Goal: Communication & Community: Answer question/provide support

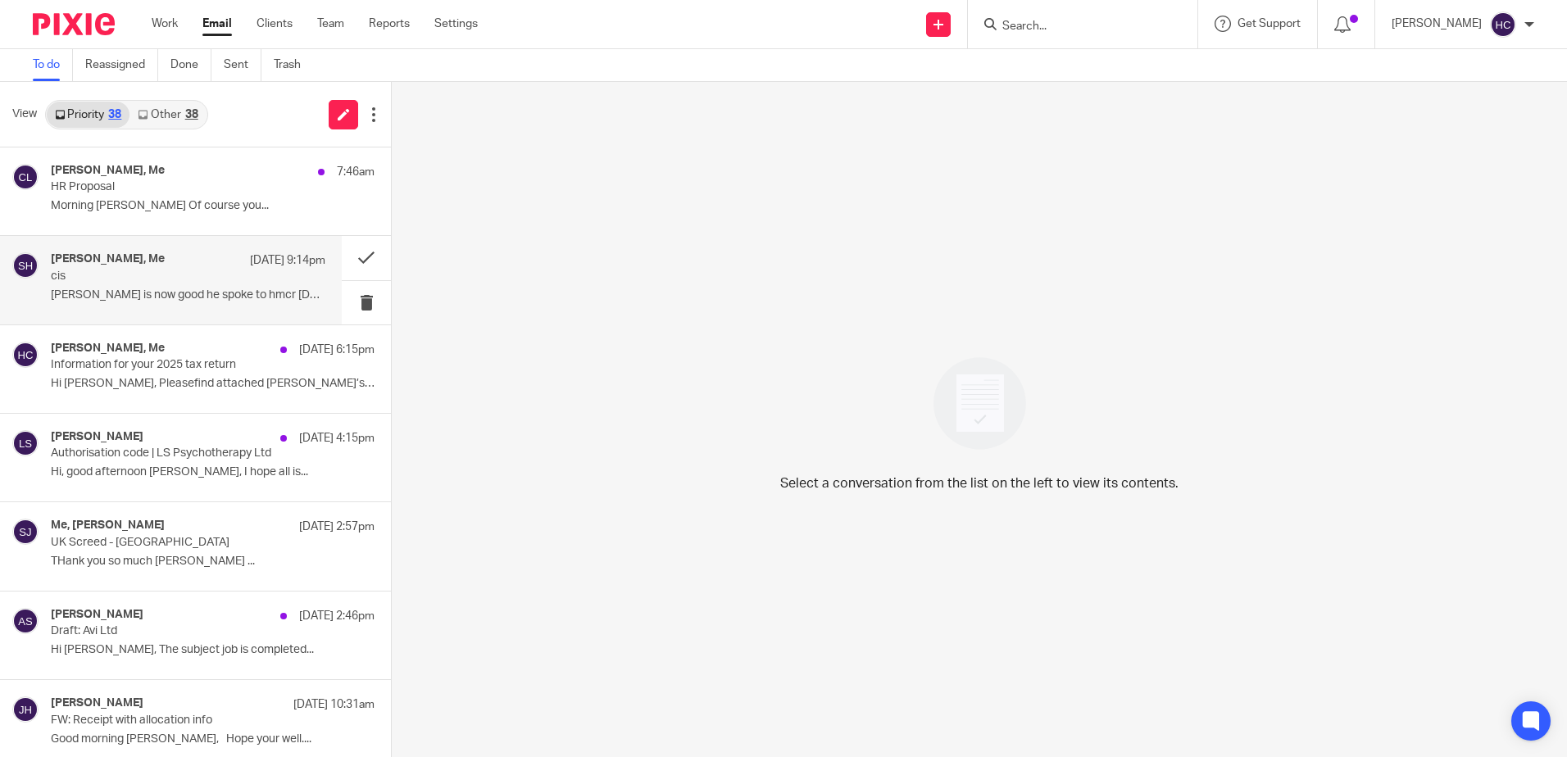
click at [137, 252] on div "Stuart Hooper, Me 16 Sep 9:14pm cis Phil is now good he spoke to hmcr today, Wi…" at bounding box center [171, 280] width 342 height 88
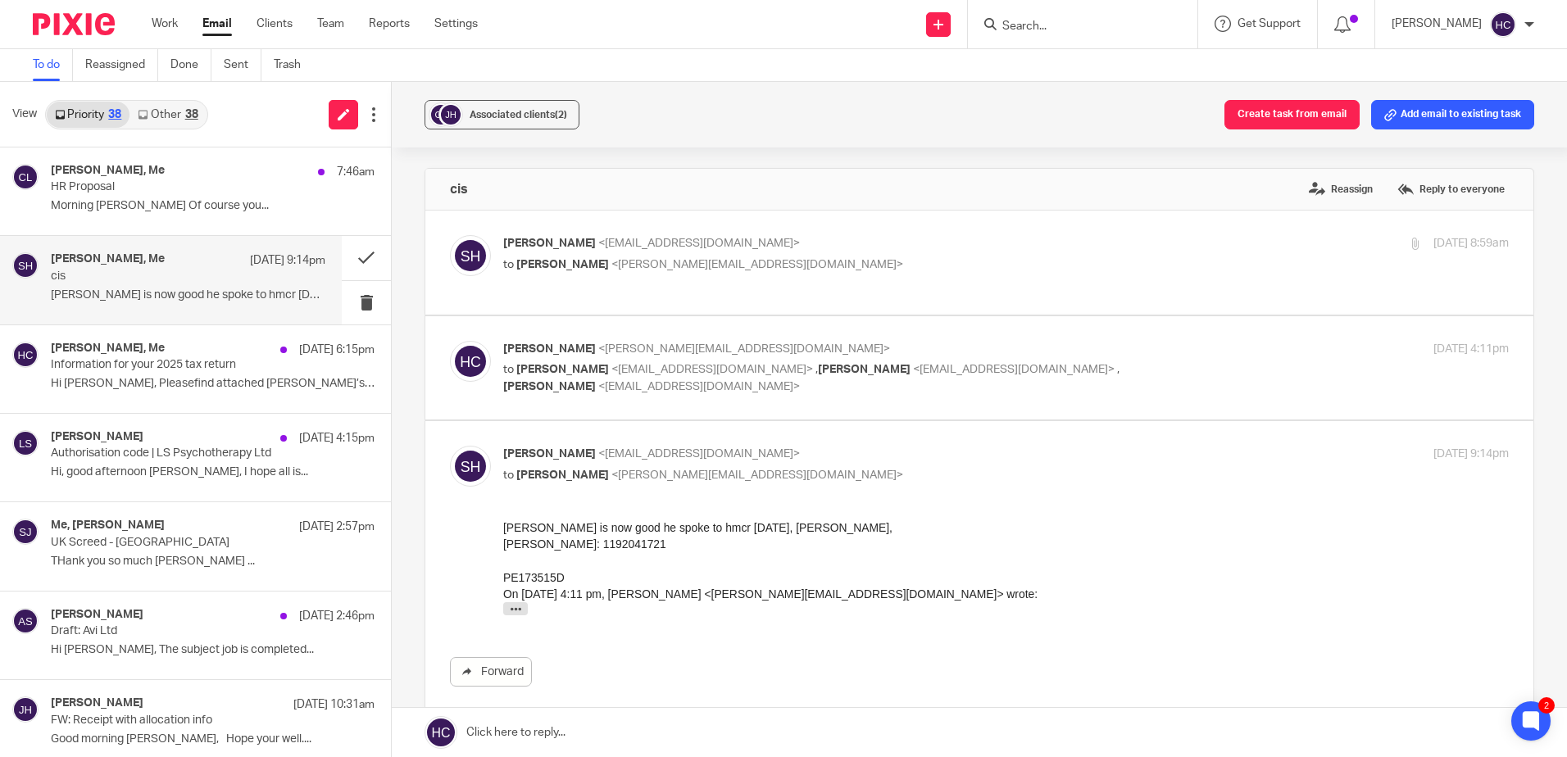
click at [615, 356] on p "Hannah Chatfield <hannah@chatfieldaccountancy.co.uk>" at bounding box center [838, 349] width 670 height 17
checkbox input "true"
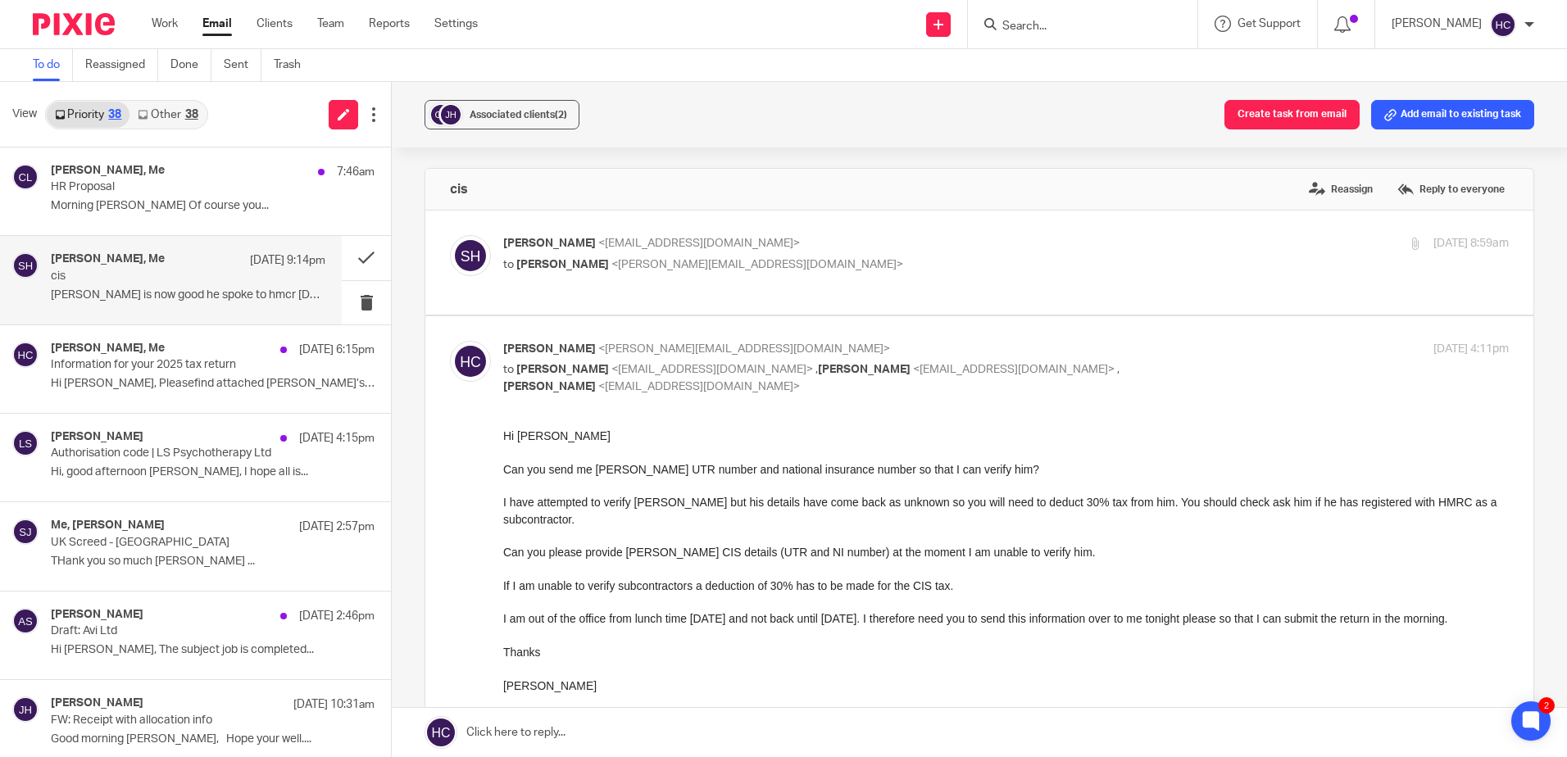
scroll to position [492, 0]
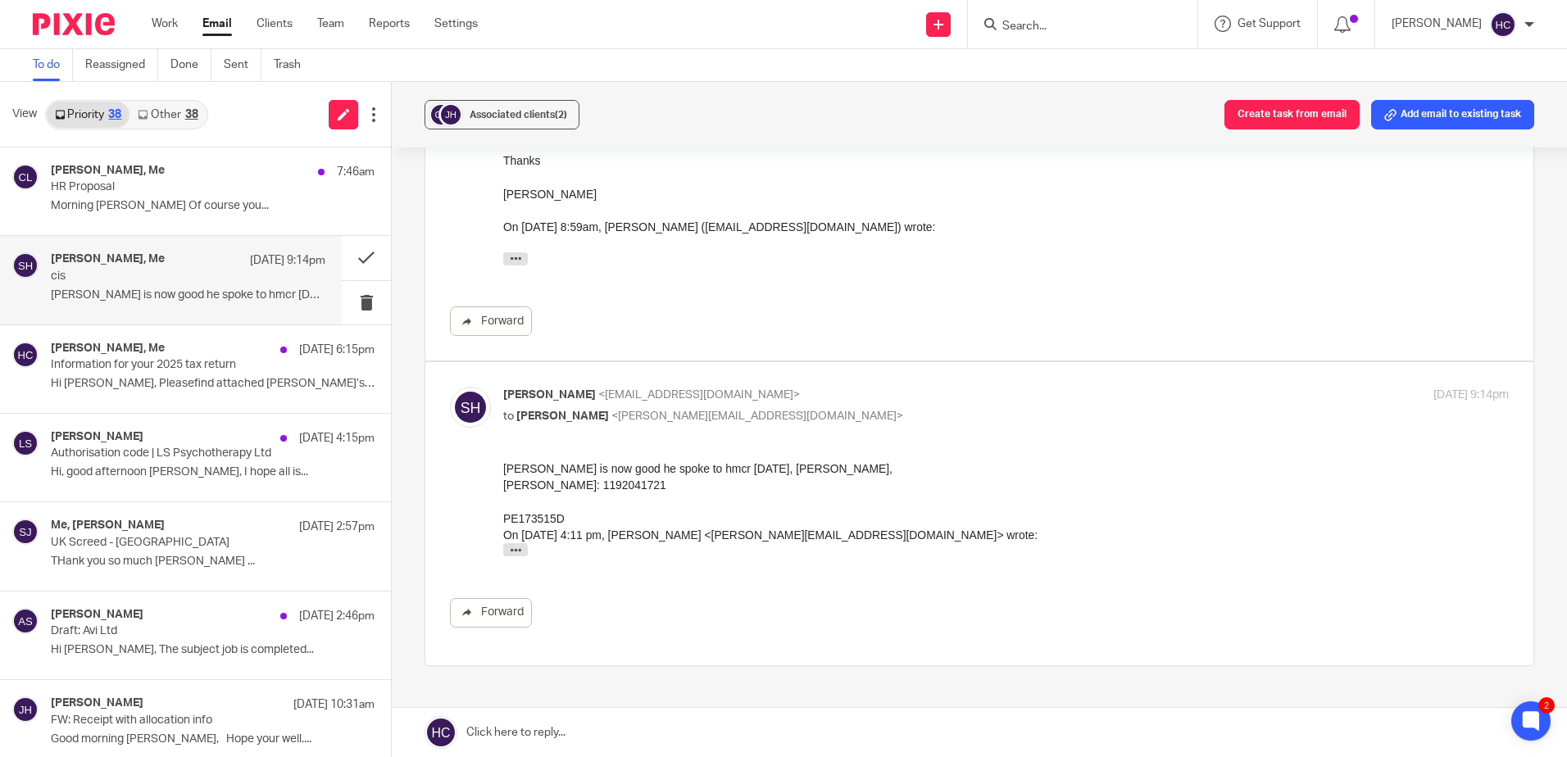
click at [1039, 18] on form at bounding box center [1088, 24] width 175 height 20
click at [1030, 28] on input "Search" at bounding box center [1075, 27] width 148 height 15
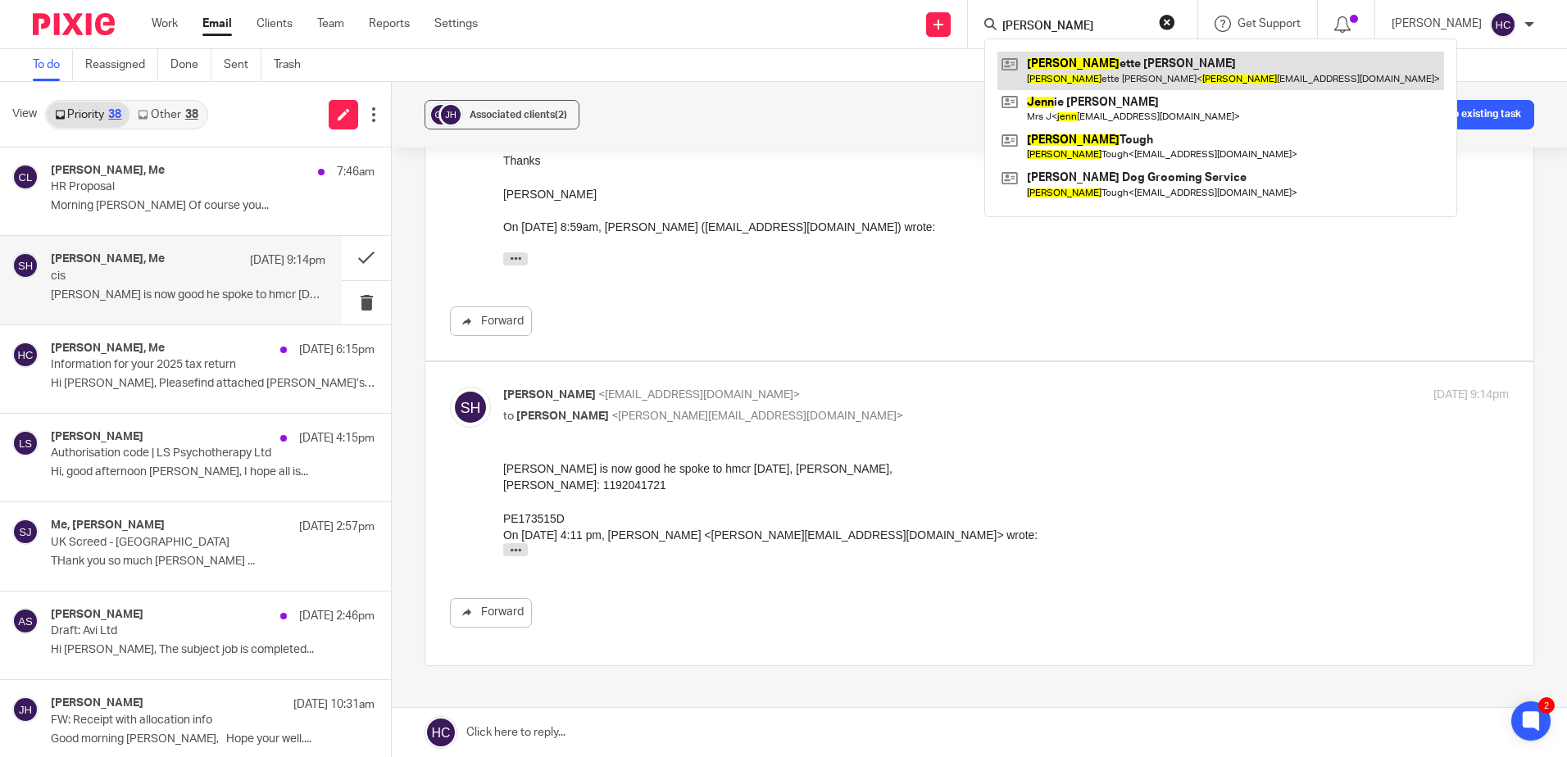
type input "jeann"
click at [1132, 69] on link at bounding box center [1221, 71] width 447 height 38
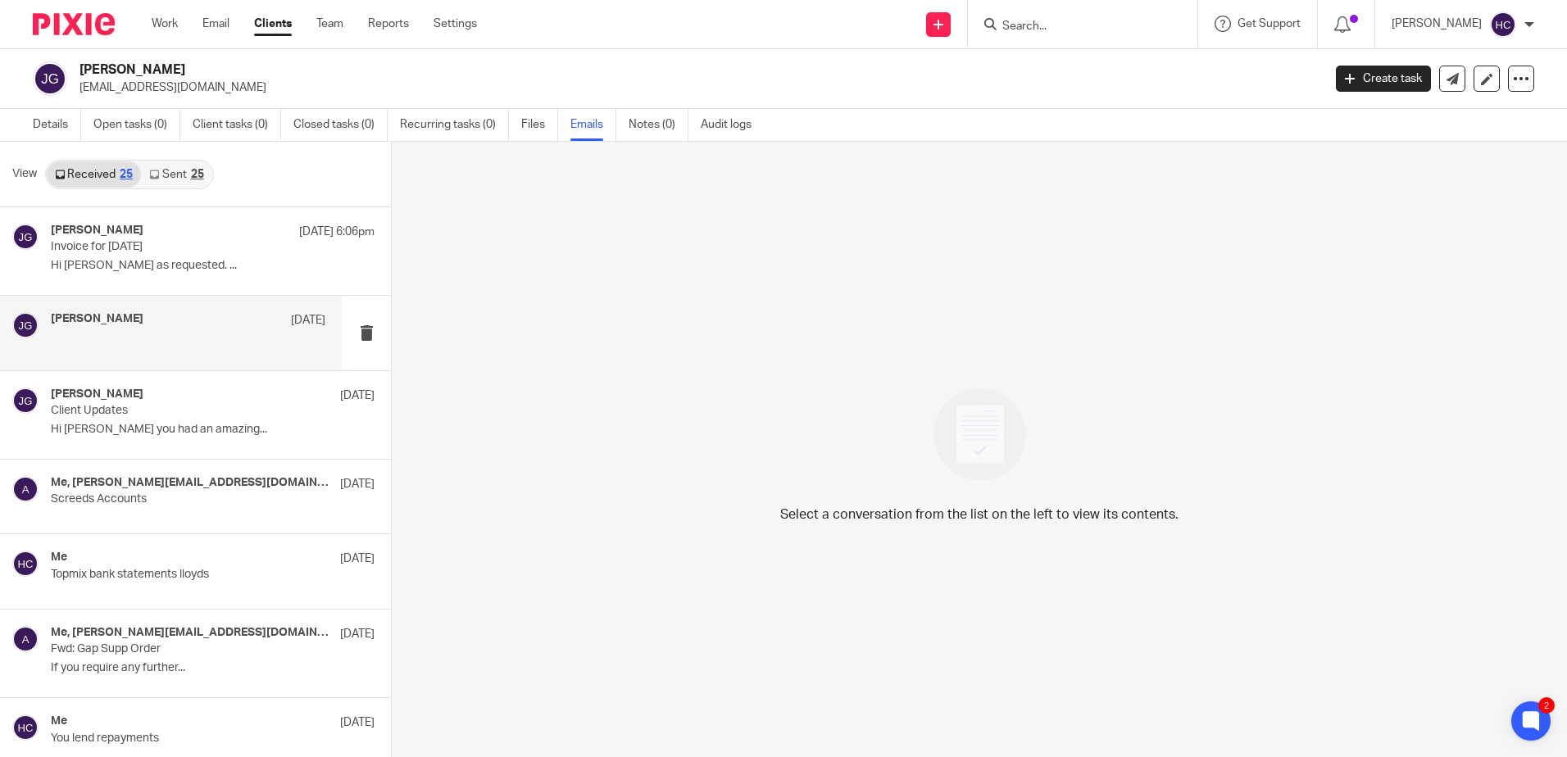
click at [161, 320] on div "[PERSON_NAME] [DATE]" at bounding box center [188, 320] width 275 height 16
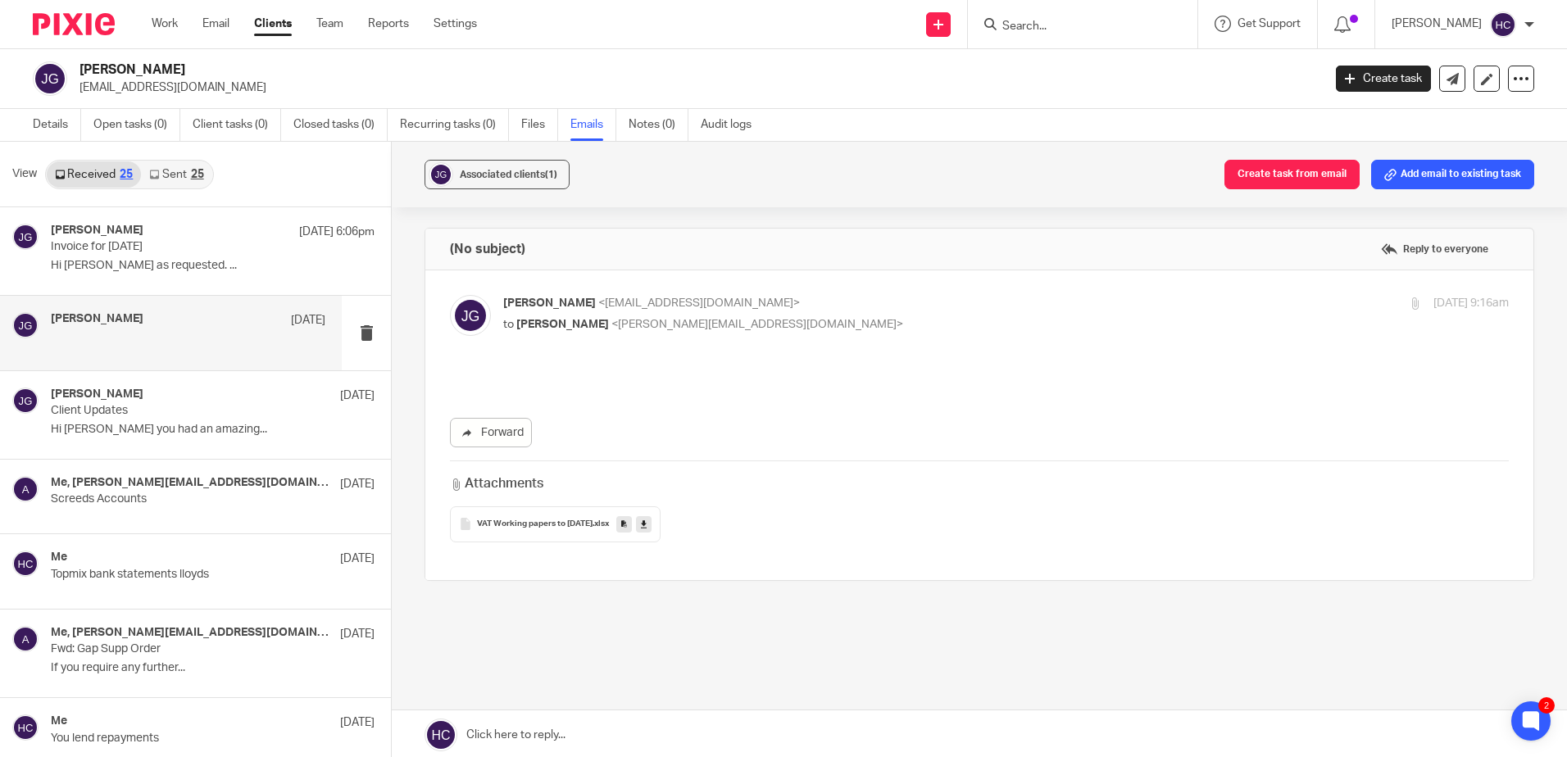
click at [652, 526] on link at bounding box center [644, 524] width 16 height 16
click at [557, 734] on link at bounding box center [979, 735] width 1175 height 49
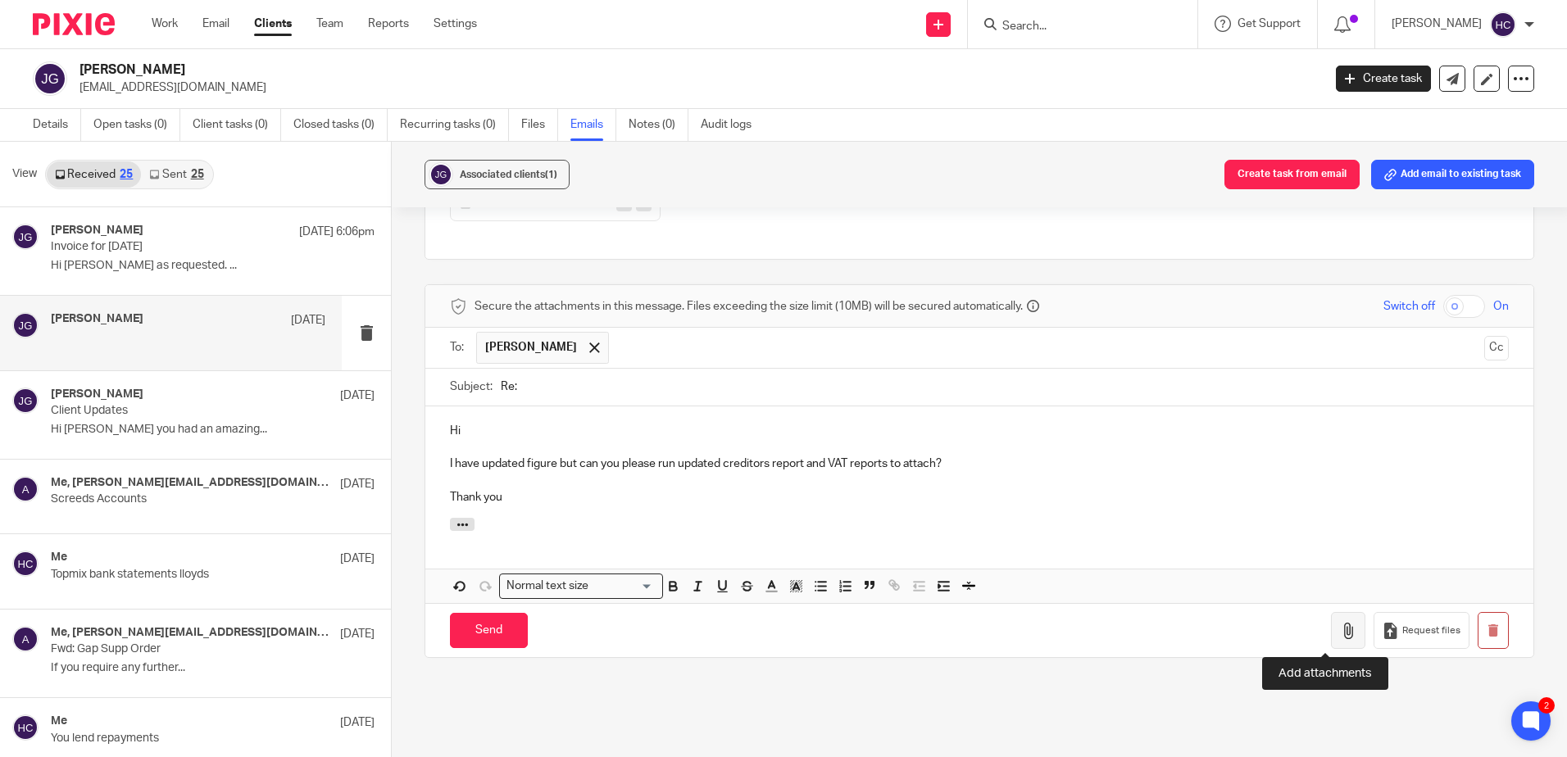
click at [1340, 623] on icon "button" at bounding box center [1348, 631] width 16 height 16
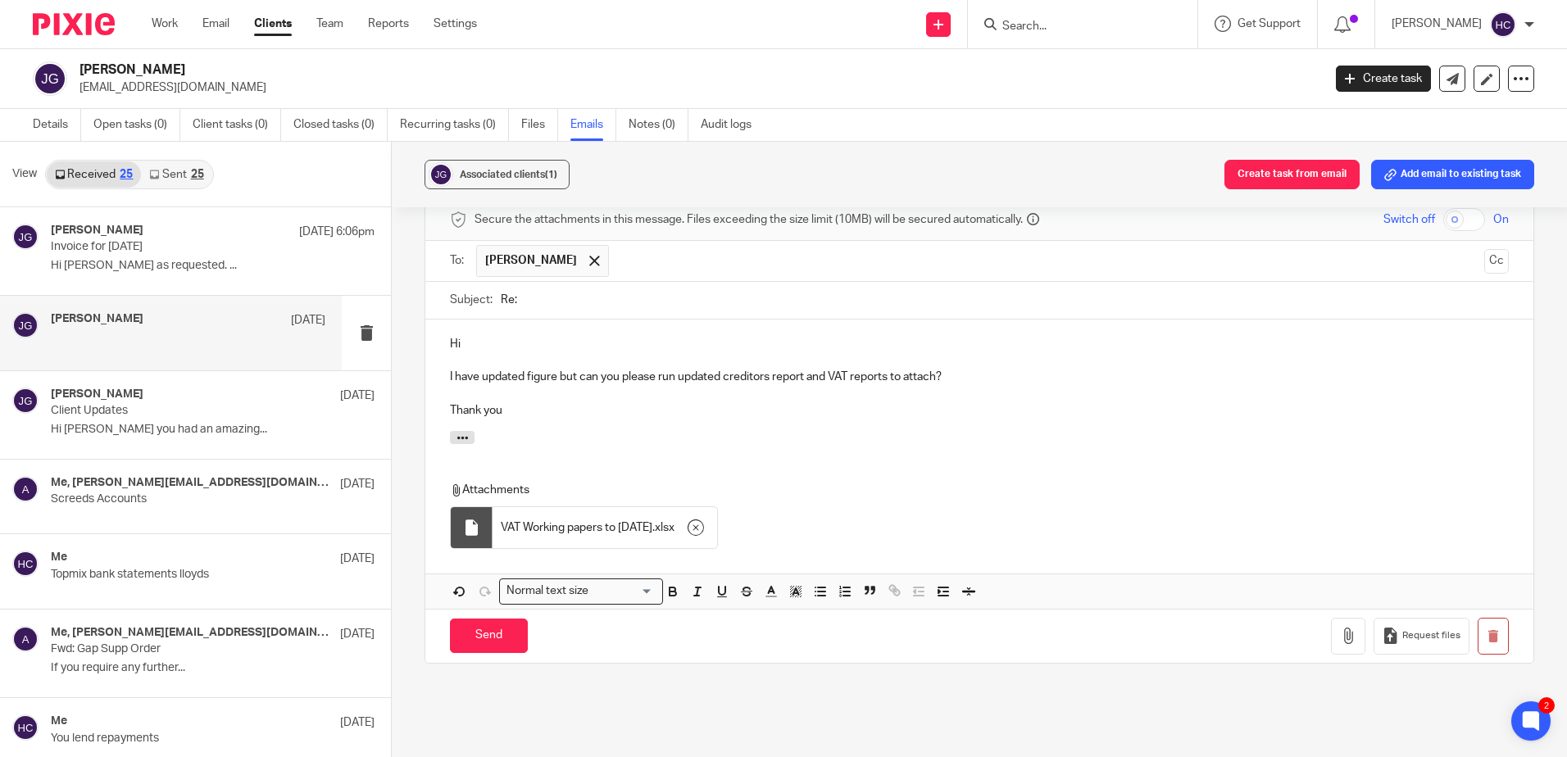
scroll to position [485, 0]
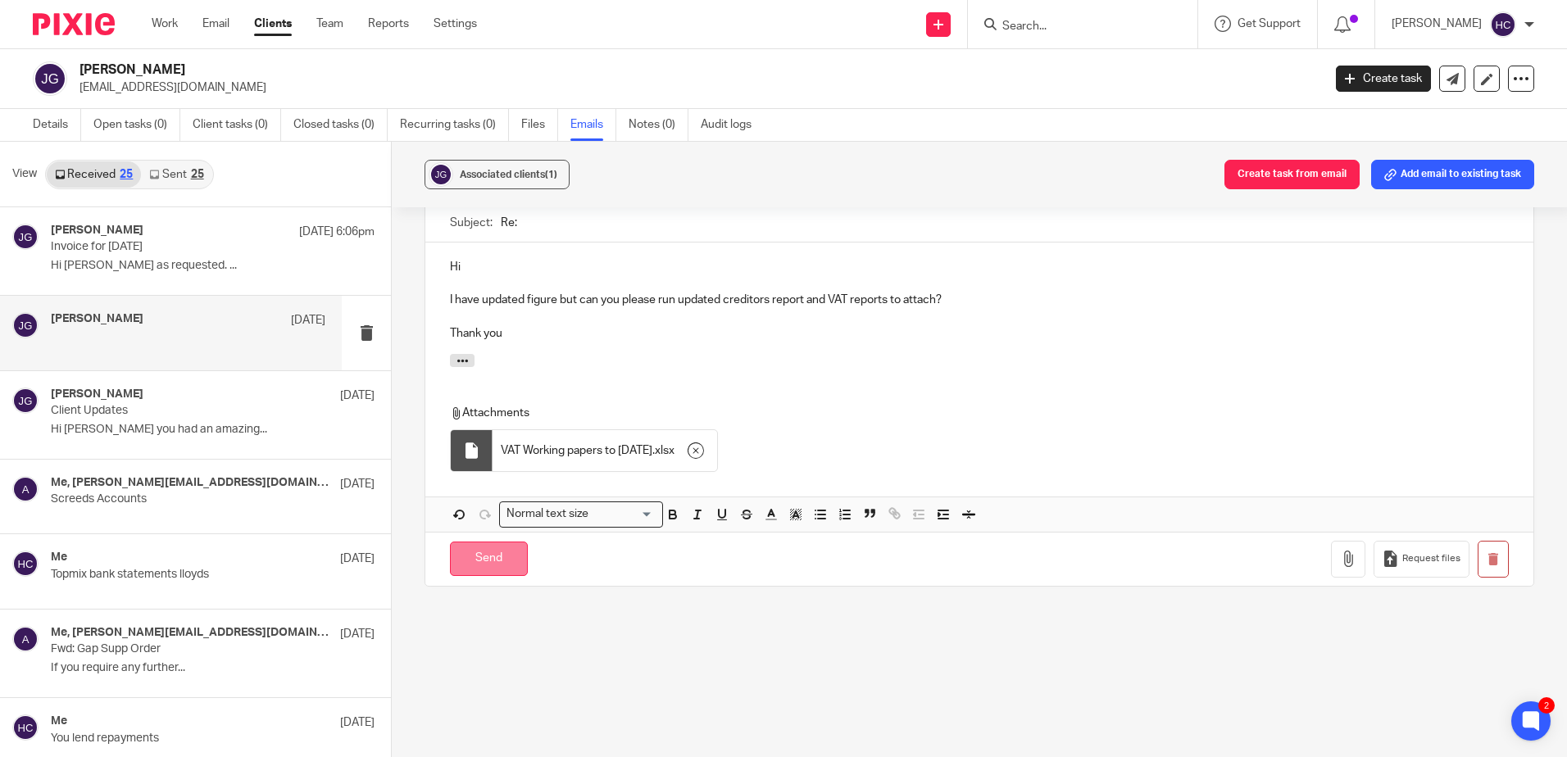
click at [480, 566] on input "Send" at bounding box center [489, 559] width 78 height 35
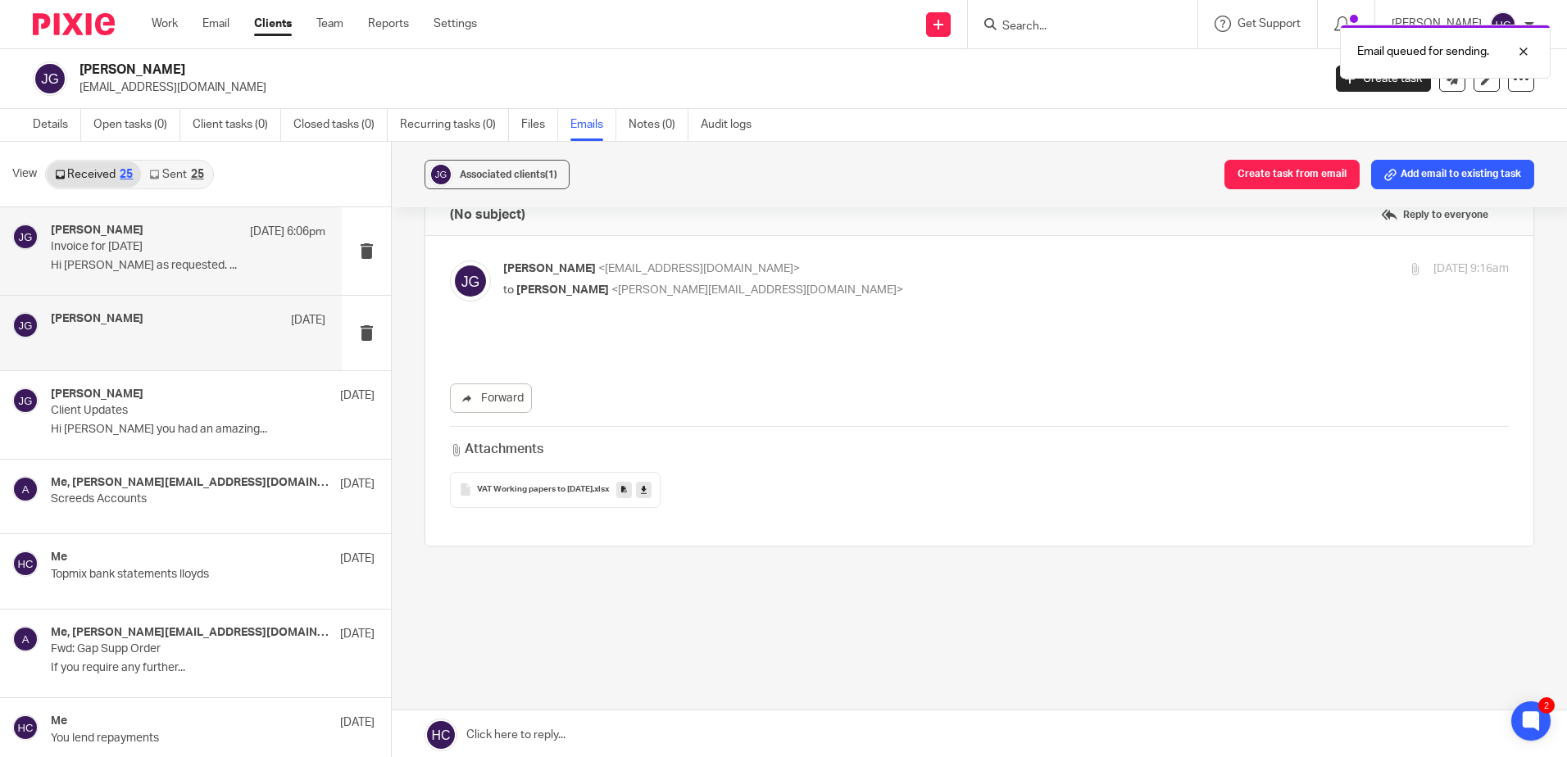
scroll to position [34, 0]
